Goal: Navigation & Orientation: Find specific page/section

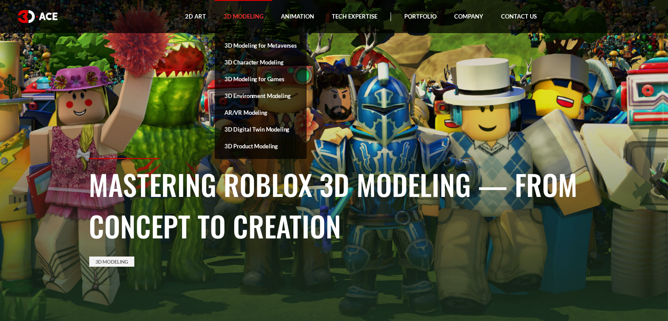
click at [251, 18] on link "3D Modeling" at bounding box center [243, 16] width 57 height 33
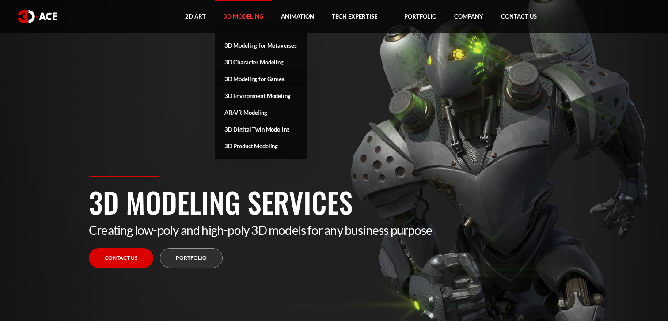
click at [254, 77] on link "3D Modeling for Games" at bounding box center [261, 79] width 92 height 17
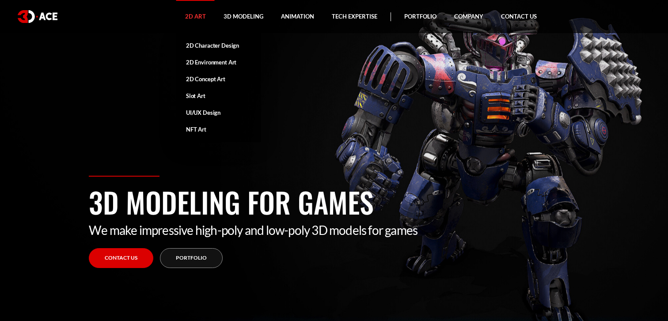
click at [207, 22] on link "2D Art" at bounding box center [195, 16] width 38 height 33
